Goal: Answer question/provide support: Share knowledge or assist other users

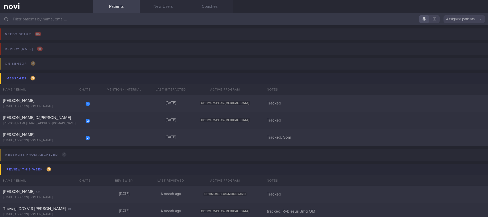
click at [143, 99] on div "1 [PERSON_NAME] [EMAIL_ADDRESS][DOMAIN_NAME] [DATE] OPTIMUM-PLUS-[MEDICAL_DATA]…" at bounding box center [244, 103] width 488 height 17
select select "7"
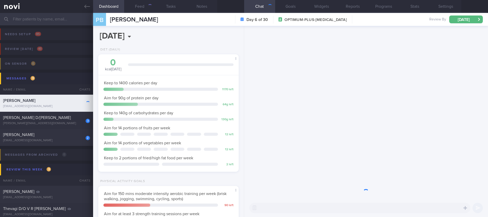
scroll to position [70, 125]
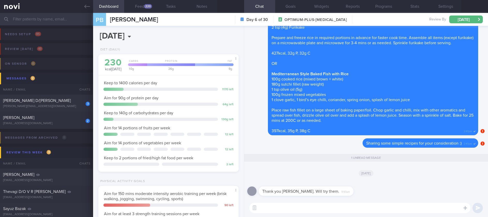
click at [308, 207] on textarea at bounding box center [360, 208] width 221 height 10
click at [139, 7] on button "Feed 220" at bounding box center [139, 6] width 31 height 13
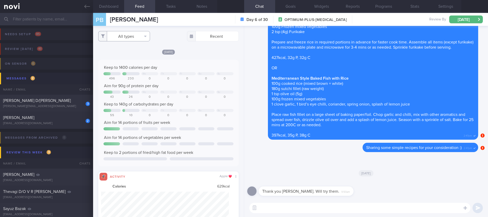
click at [126, 36] on button "All types" at bounding box center [124, 36] width 52 height 10
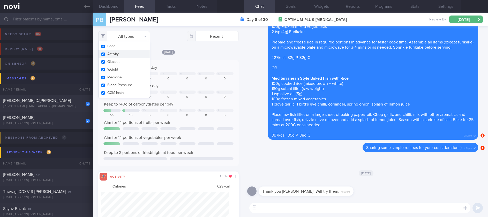
click at [116, 54] on button "Activity" at bounding box center [124, 54] width 51 height 8
checkbox input "false"
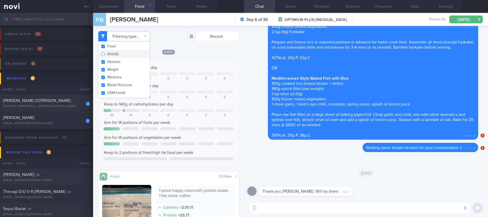
click at [202, 53] on div "[DATE]" at bounding box center [168, 51] width 140 height 5
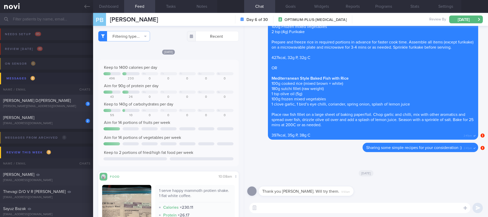
scroll to position [116, 0]
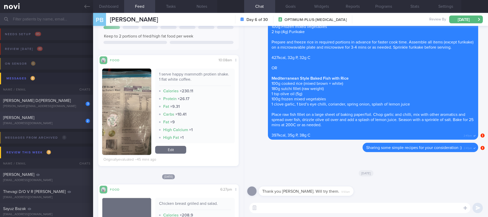
click at [60, 122] on div "[EMAIL_ADDRESS][DOMAIN_NAME]" at bounding box center [46, 124] width 87 height 4
type input "Tracked. Som"
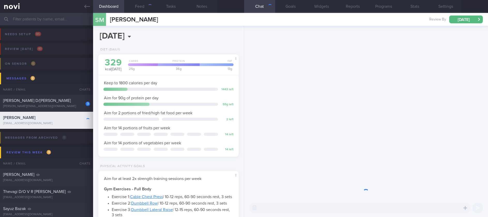
scroll to position [70, 125]
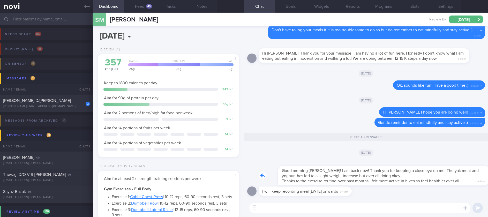
drag, startPoint x: 377, startPoint y: 175, endPoint x: 439, endPoint y: 177, distance: 61.9
click at [439, 177] on div "Good morning [PERSON_NAME]! I am back now! Thank you for keeping a close eye on…" at bounding box center [372, 173] width 226 height 26
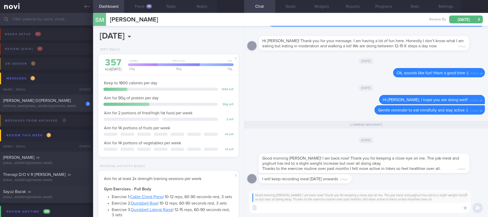
click at [329, 207] on textarea at bounding box center [360, 208] width 221 height 10
type textarea "N"
type textarea "Great to hear that you felt more physically fit! :)"
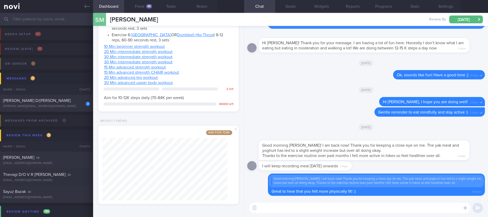
scroll to position [328, 0]
click at [280, 207] on textarea at bounding box center [360, 208] width 221 height 10
type textarea "No worries about scale weight - we can always get back on track :)"
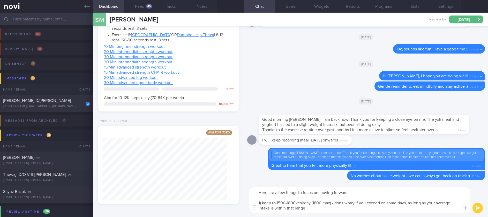
scroll to position [0, 0]
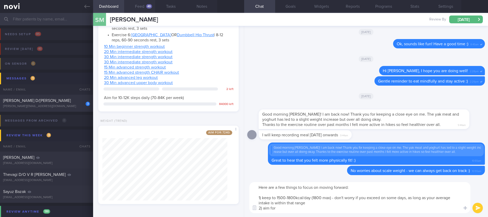
click at [150, 6] on div "49" at bounding box center [149, 6] width 6 height 4
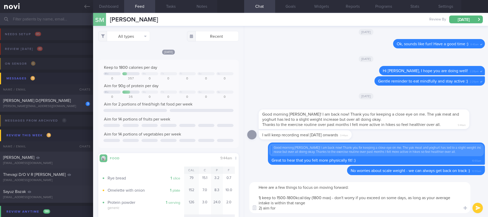
scroll to position [32, 128]
click at [293, 205] on textarea "Here are a few things to focus on moving forward: 1) keep to 1500-1800kcal/day …" at bounding box center [360, 197] width 221 height 31
click at [293, 215] on div "Here are a few things to focus on moving forward: 1) keep to 1500-1800kcal/day …" at bounding box center [366, 197] width 244 height 39
click at [296, 205] on textarea "Here are a few things to focus on moving forward: 1) keep to 1500-1800kcal/day …" at bounding box center [360, 197] width 221 height 31
click at [293, 210] on textarea "Here are a few things to focus on moving forward: 1) keep to 1500-1800kcal/day …" at bounding box center [360, 197] width 221 height 31
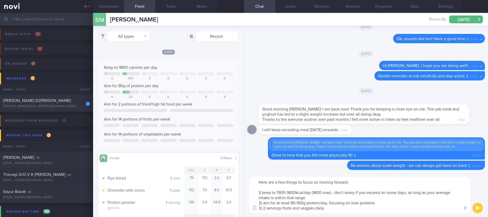
scroll to position [0, 0]
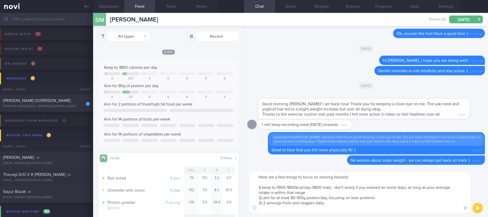
click at [108, 6] on button "Dashboard" at bounding box center [108, 6] width 31 height 13
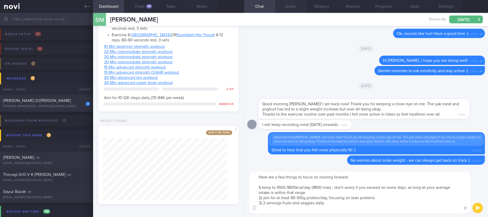
click at [292, 7] on button "Goals" at bounding box center [290, 6] width 31 height 13
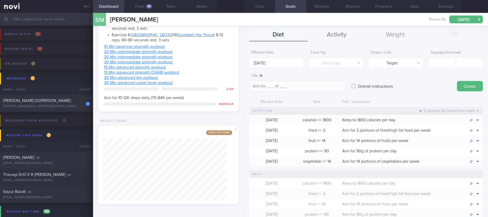
click at [335, 34] on button "Activity" at bounding box center [337, 34] width 58 height 13
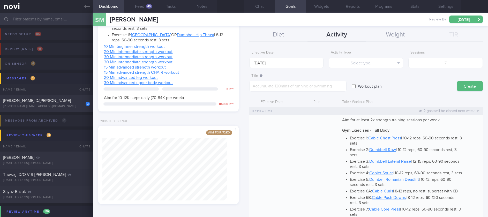
scroll to position [233, 0]
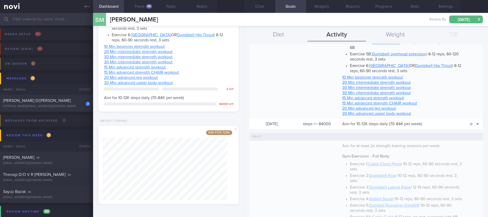
click at [250, 1] on button "Chat" at bounding box center [259, 6] width 31 height 13
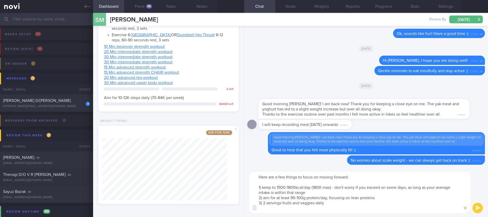
click at [301, 210] on textarea "Here are a few things to focus on moving forward: 1) keep to 1500-1800kcal/day …" at bounding box center [360, 192] width 221 height 41
drag, startPoint x: 291, startPoint y: 210, endPoint x: 263, endPoint y: 202, distance: 28.8
click at [263, 203] on textarea "Here are a few things to focus on moving forward: 1) keep to 1500-1800kcal/day …" at bounding box center [360, 192] width 221 height 41
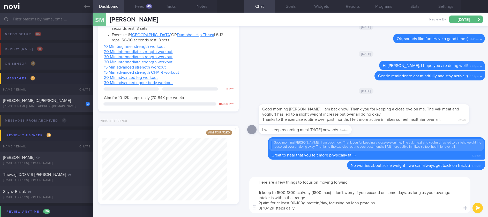
type textarea "Here are a few things to focus on moving forward: 1) keep to 1500-1800kcal/day …"
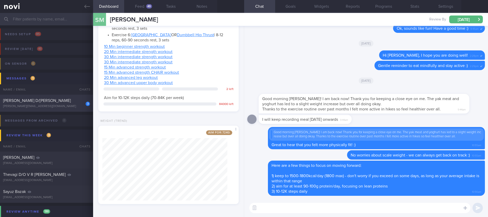
click at [44, 98] on div "[PERSON_NAME] D/[PERSON_NAME]" at bounding box center [46, 100] width 86 height 5
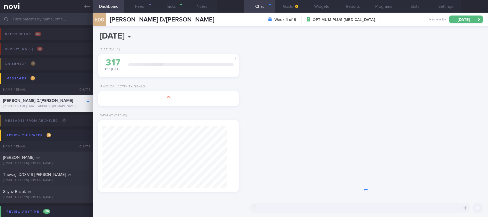
type input "Tracked"
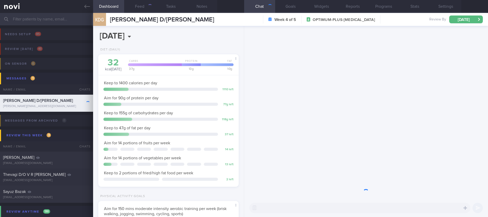
scroll to position [70, 125]
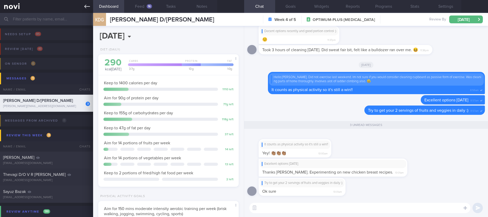
click at [82, 7] on link at bounding box center [46, 6] width 93 height 13
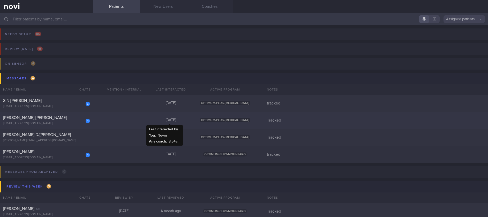
click at [153, 118] on div "[DATE]" at bounding box center [171, 120] width 47 height 5
select select "7"
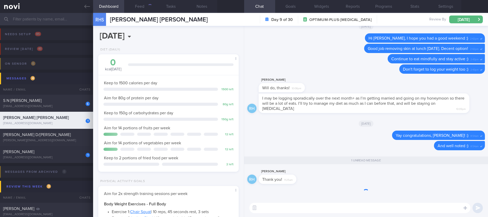
scroll to position [0, 0]
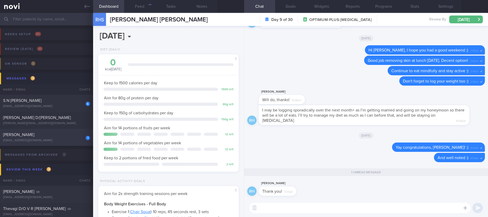
click at [77, 137] on div "[PERSON_NAME]" at bounding box center [46, 134] width 86 height 5
type input "tracked"
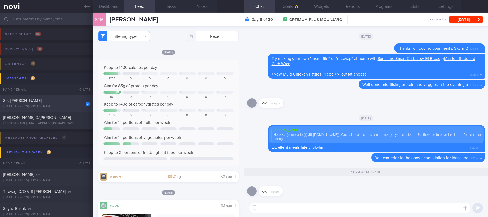
click at [71, 101] on div "S N [PERSON_NAME]" at bounding box center [46, 100] width 86 height 5
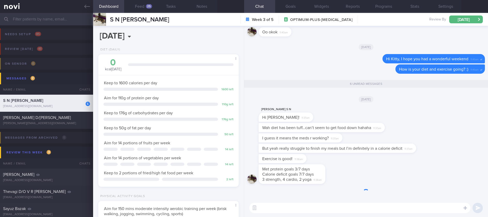
scroll to position [70, 125]
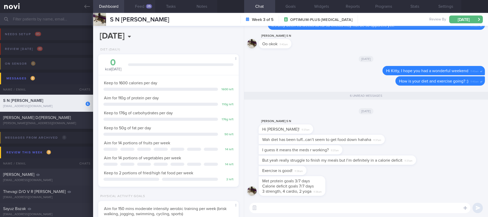
click at [147, 10] on button "Feed 25" at bounding box center [139, 6] width 31 height 13
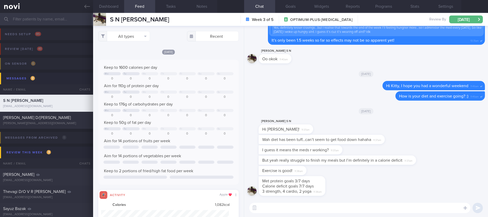
scroll to position [32, 128]
drag, startPoint x: 307, startPoint y: 137, endPoint x: 409, endPoint y: 147, distance: 102.0
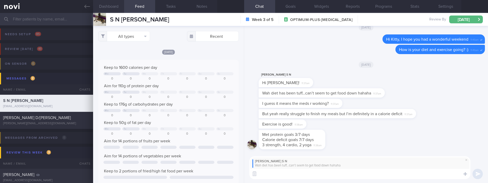
click at [111, 10] on button "Dashboard" at bounding box center [108, 6] width 31 height 13
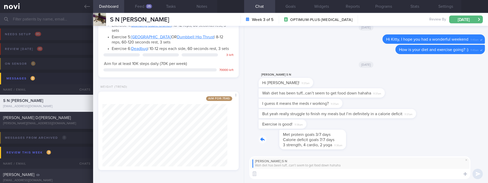
drag, startPoint x: 284, startPoint y: 131, endPoint x: 391, endPoint y: 131, distance: 106.9
click at [391, 131] on div "Met protein goals 3/7 days Calorie deficit goals 7/7 days 3 strength, 4 cardio,…" at bounding box center [366, 141] width 238 height 23
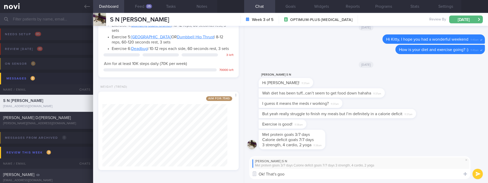
type textarea "Ok! That's good"
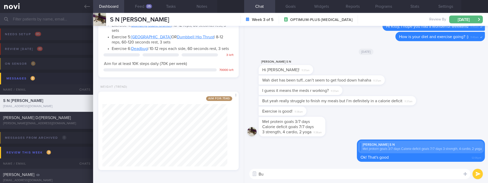
type textarea "B"
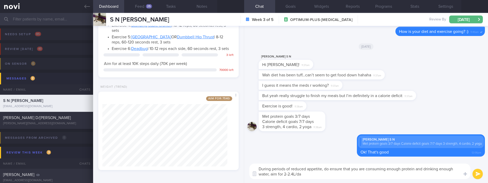
type textarea "During periods of reduced appetite, do ensure that you are consuming enough pro…"
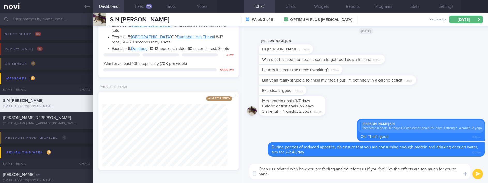
type textarea "Keep us updated with how you are feeling and do inform us if you feel like the …"
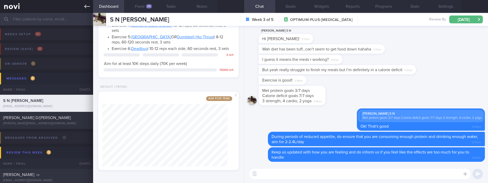
click at [76, 5] on link at bounding box center [46, 6] width 93 height 13
